Goal: Task Accomplishment & Management: Manage account settings

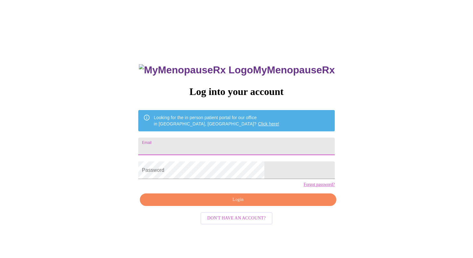
click at [197, 143] on input "Email" at bounding box center [236, 146] width 197 height 18
type input "tammy.prentiss68@gmail.com"
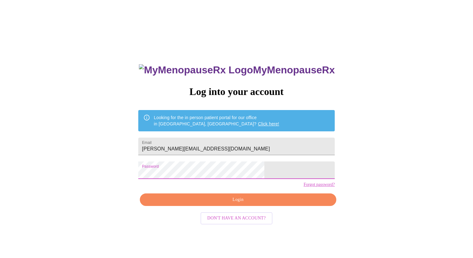
click at [304, 187] on link "Forgot password?" at bounding box center [319, 184] width 31 height 5
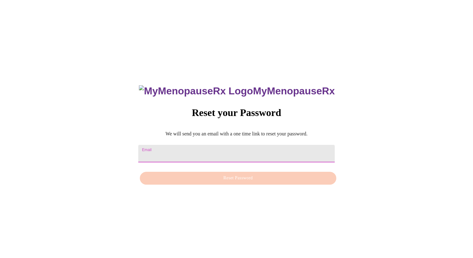
click at [169, 152] on input "Email" at bounding box center [236, 154] width 197 height 18
type input "tammy.prentiss68@gmail.com"
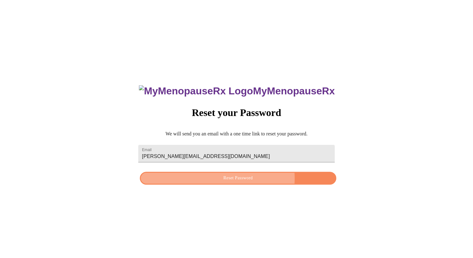
click at [227, 179] on span "Reset Password" at bounding box center [238, 178] width 182 height 8
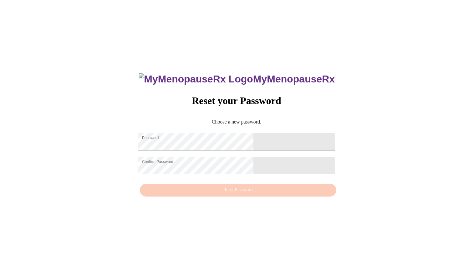
click at [243, 180] on div "MyMenopauseRx Reset your Password Choose a new password. Password Confirm Passw…" at bounding box center [236, 131] width 209 height 136
click at [236, 196] on div "MyMenopauseRx Reset your Password Choose a new password. Password Confirm Passw…" at bounding box center [236, 131] width 209 height 136
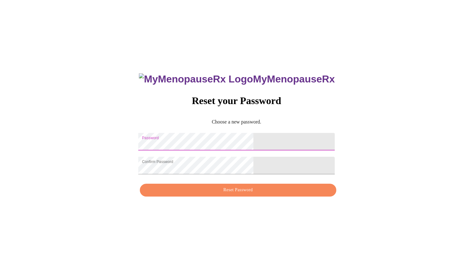
click at [232, 194] on span "Reset Password" at bounding box center [238, 190] width 182 height 8
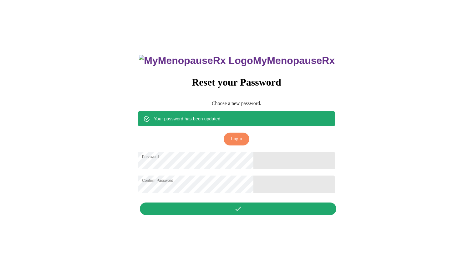
click at [235, 135] on span "Login" at bounding box center [236, 139] width 11 height 8
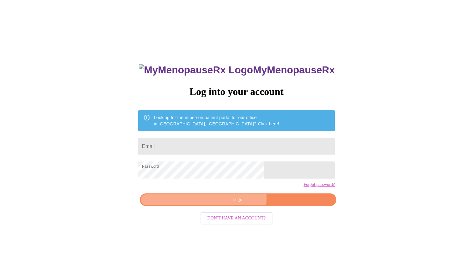
click at [236, 203] on span "Login" at bounding box center [238, 200] width 182 height 8
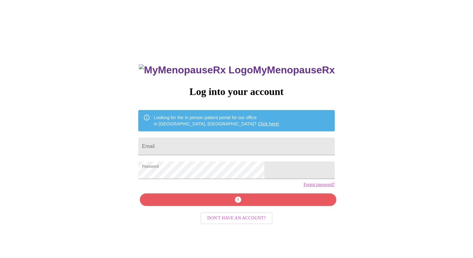
click at [322, 201] on div "MyMenopauseRx Log into your account Looking for the in person patient portal fo…" at bounding box center [237, 157] width 468 height 309
click at [196, 143] on input "Email" at bounding box center [236, 146] width 197 height 18
type input "tammy.prentiss68@gmail.com"
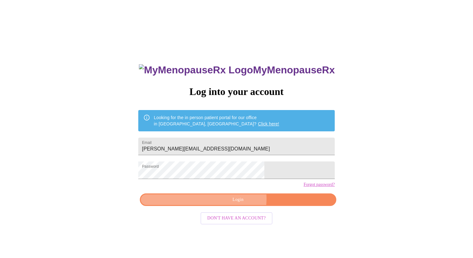
click at [233, 203] on span "Login" at bounding box center [238, 200] width 182 height 8
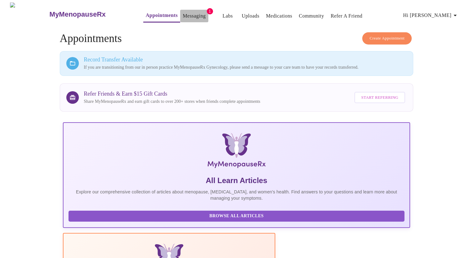
click at [183, 13] on link "Messaging" at bounding box center [194, 16] width 23 height 9
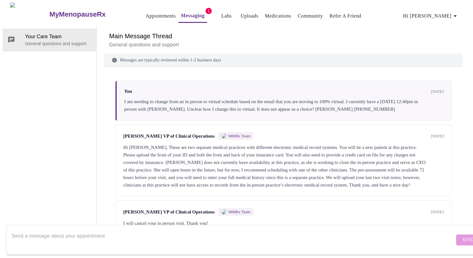
click at [241, 12] on link "Uploads" at bounding box center [250, 16] width 18 height 9
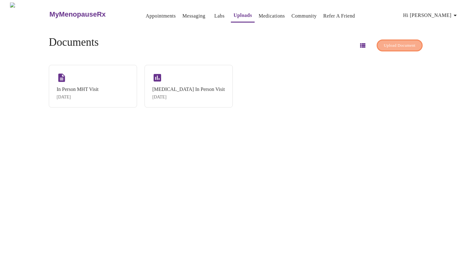
click at [384, 42] on span "Upload Document" at bounding box center [400, 45] width 32 height 7
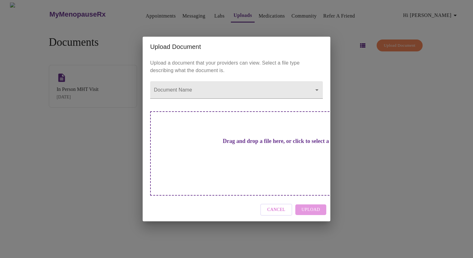
click at [277, 206] on span "Cancel" at bounding box center [276, 210] width 18 height 8
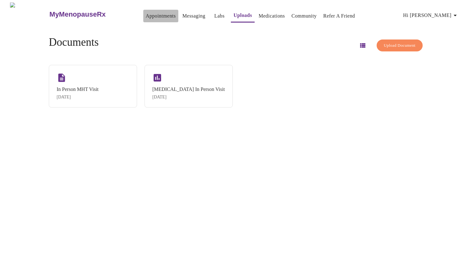
click at [147, 14] on link "Appointments" at bounding box center [161, 16] width 30 height 9
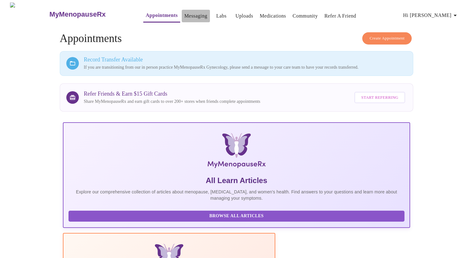
click at [184, 13] on link "Messaging" at bounding box center [195, 16] width 23 height 9
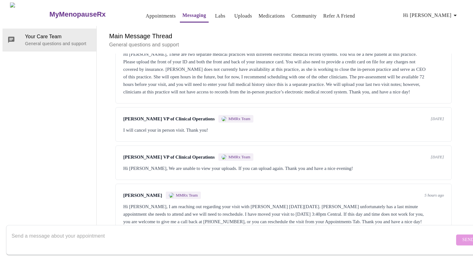
click at [215, 14] on link "Labs" at bounding box center [220, 16] width 10 height 9
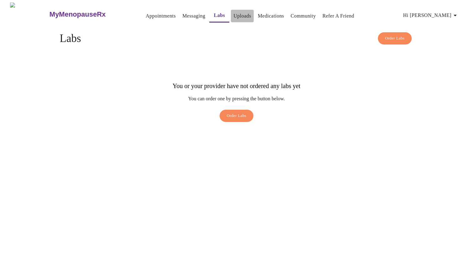
click at [233, 13] on link "Uploads" at bounding box center [242, 16] width 18 height 9
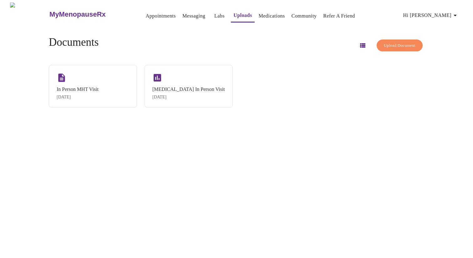
click at [262, 12] on link "Medications" at bounding box center [272, 16] width 26 height 9
